Goal: Information Seeking & Learning: Learn about a topic

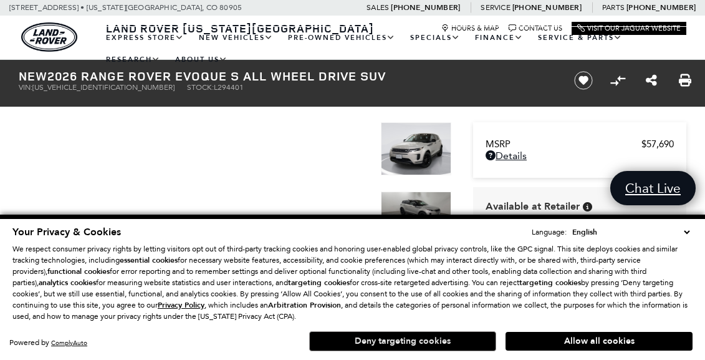
click at [393, 340] on button "Deny targeting cookies" at bounding box center [402, 341] width 187 height 20
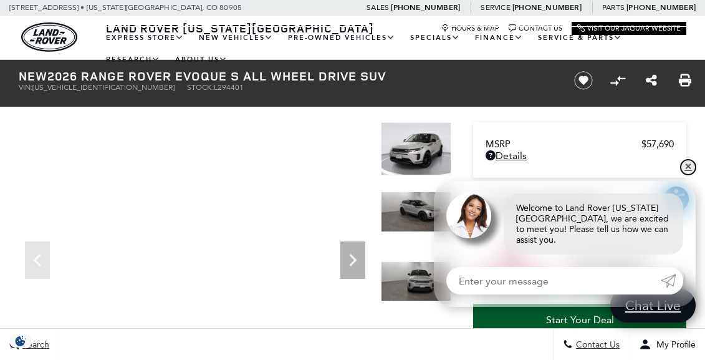
click at [689, 174] on link "✕" at bounding box center [688, 167] width 15 height 15
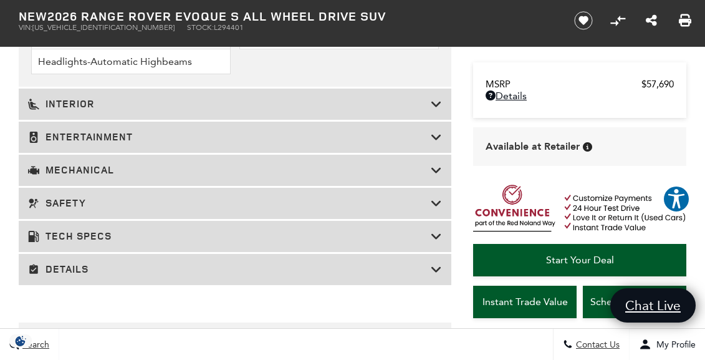
scroll to position [2047, 0]
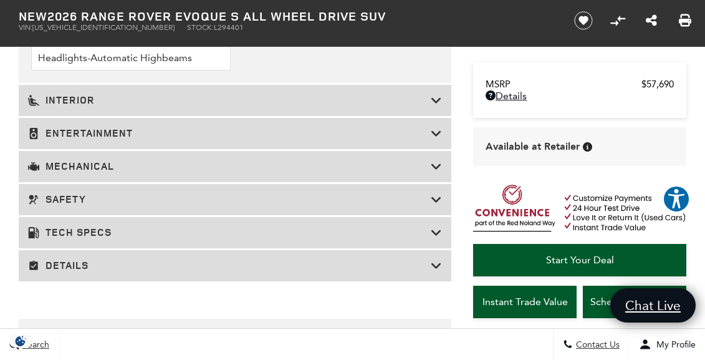
click at [438, 107] on icon at bounding box center [436, 100] width 11 height 12
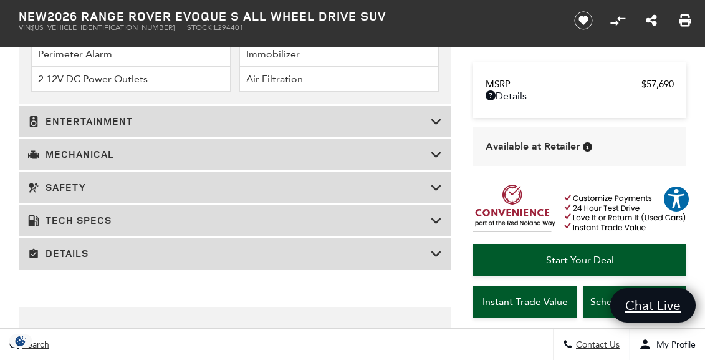
scroll to position [2407, 0]
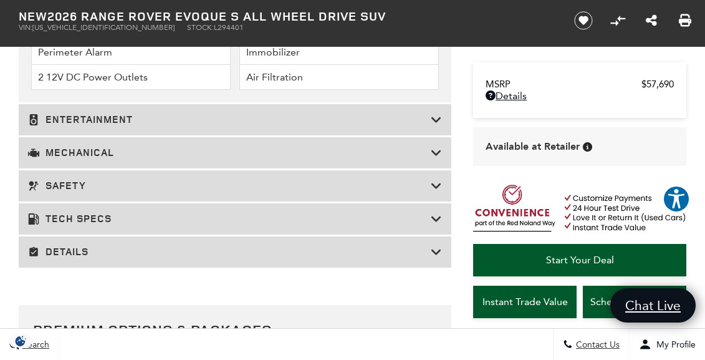
click at [448, 168] on div "Mechanical" at bounding box center [235, 152] width 433 height 31
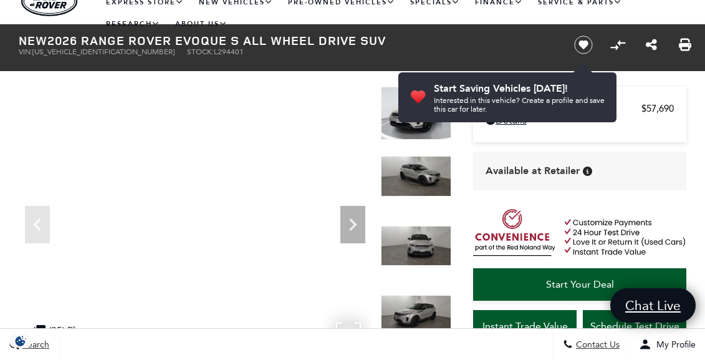
scroll to position [32, 0]
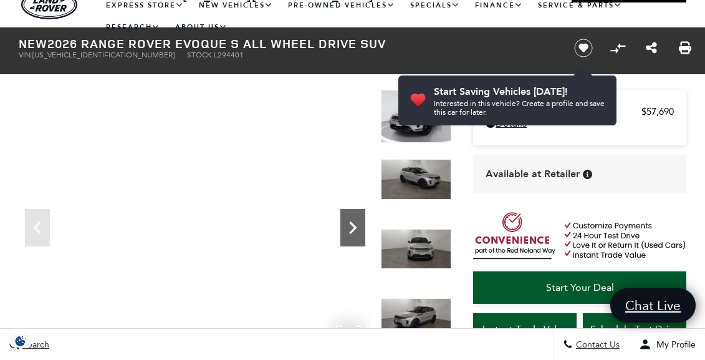
click at [354, 230] on icon "Next" at bounding box center [352, 227] width 7 height 12
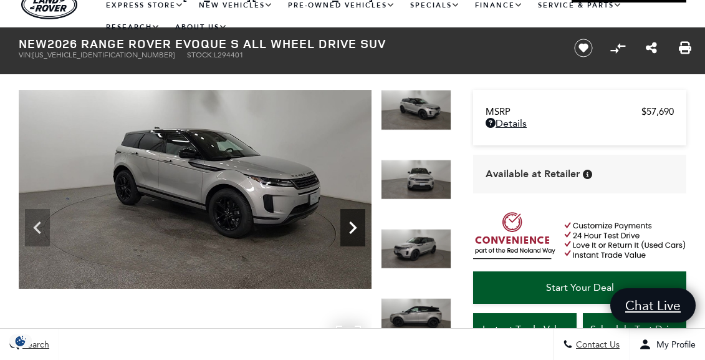
click at [354, 230] on icon "Next" at bounding box center [352, 227] width 7 height 12
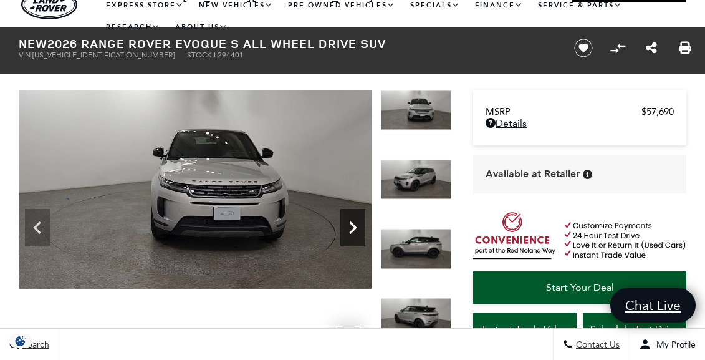
click at [354, 230] on icon "Next" at bounding box center [352, 227] width 7 height 12
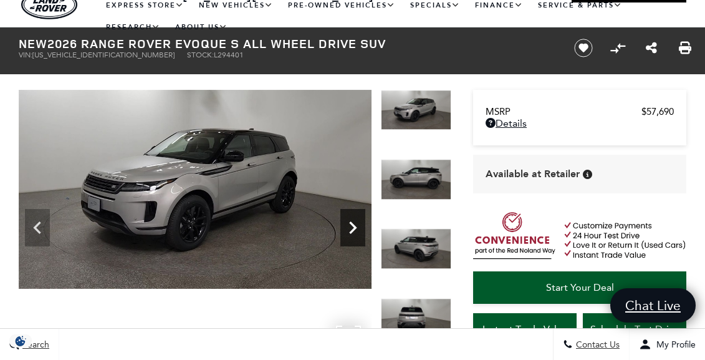
click at [354, 230] on icon "Next" at bounding box center [352, 227] width 7 height 12
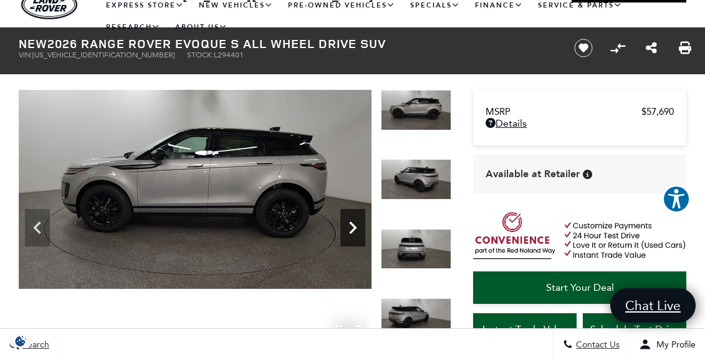
click at [355, 230] on icon "Next" at bounding box center [353, 227] width 25 height 25
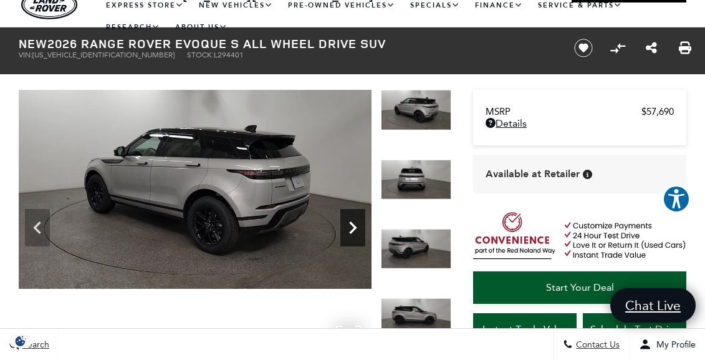
click at [355, 230] on icon "Next" at bounding box center [353, 227] width 25 height 25
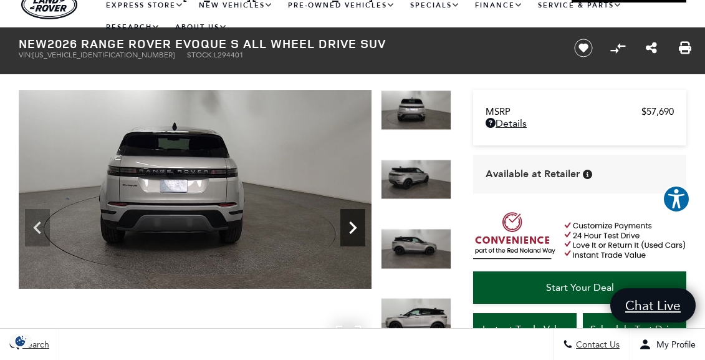
click at [355, 230] on icon "Next" at bounding box center [353, 227] width 25 height 25
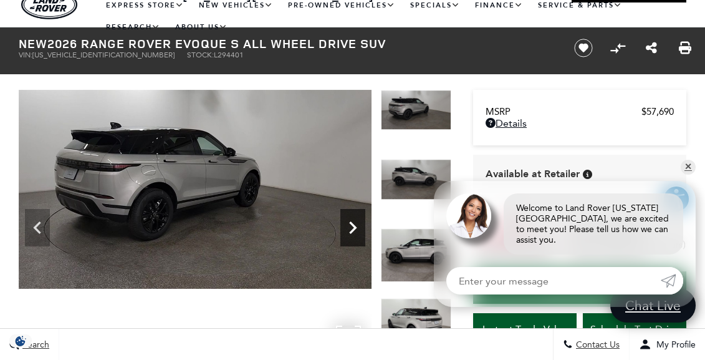
click at [355, 230] on icon "Next" at bounding box center [353, 227] width 25 height 25
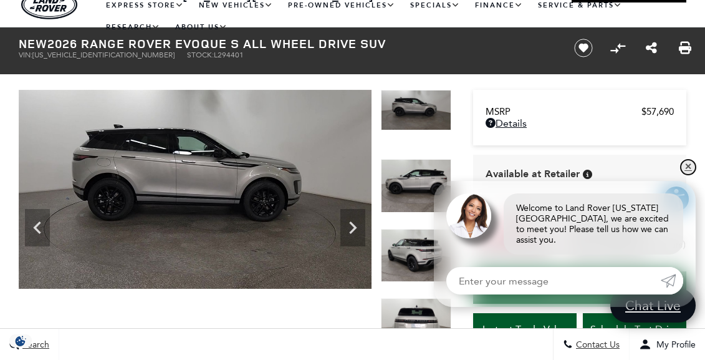
click at [689, 175] on link "✕" at bounding box center [688, 167] width 15 height 15
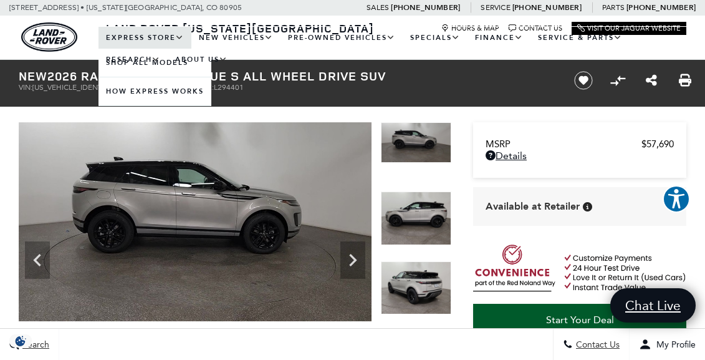
scroll to position [0, 0]
